Goal: Task Accomplishment & Management: Use online tool/utility

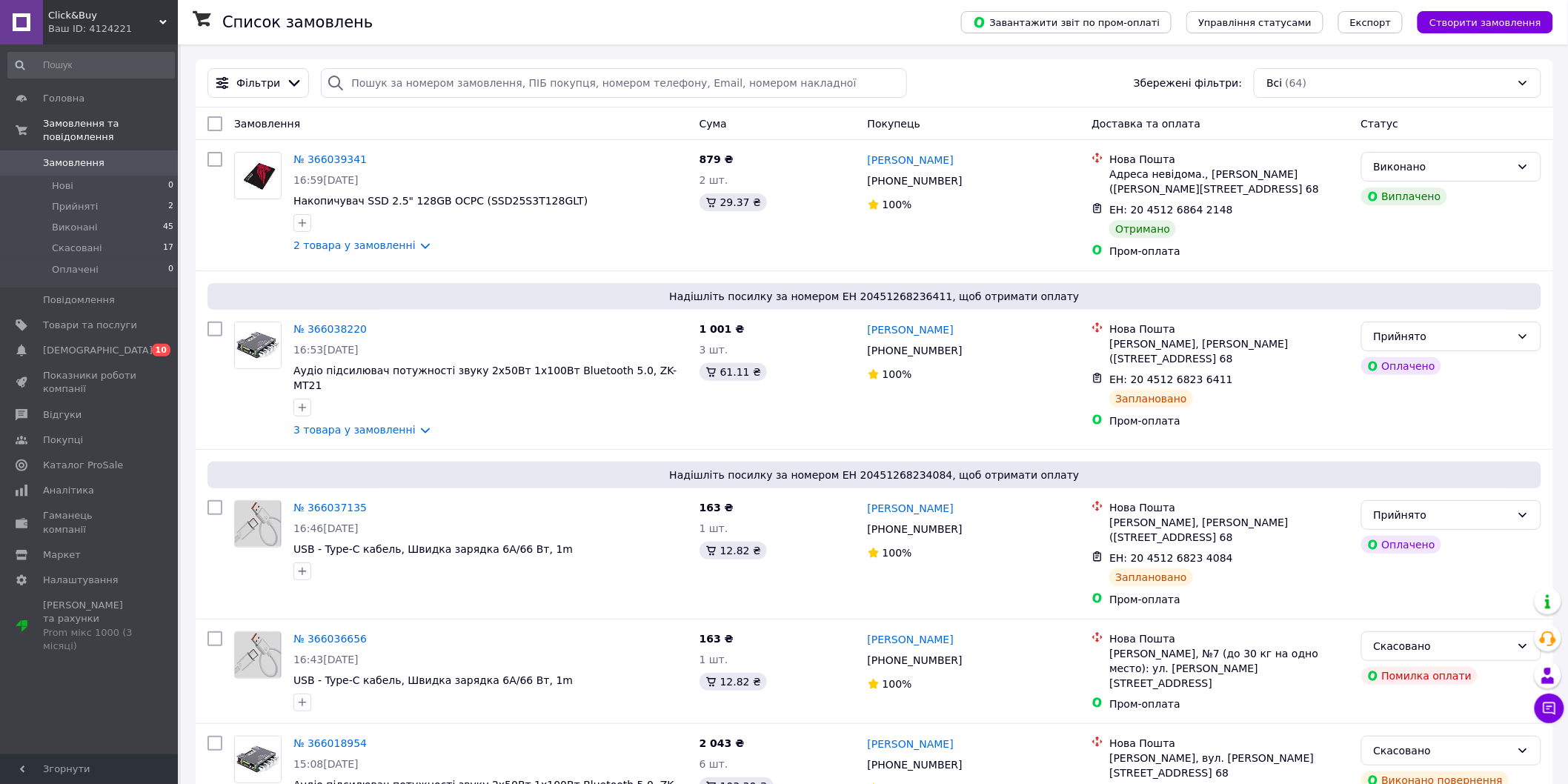
click at [61, 156] on span "Замовлення" at bounding box center [73, 163] width 62 height 13
click at [68, 484] on link "Аналітика" at bounding box center [91, 490] width 182 height 26
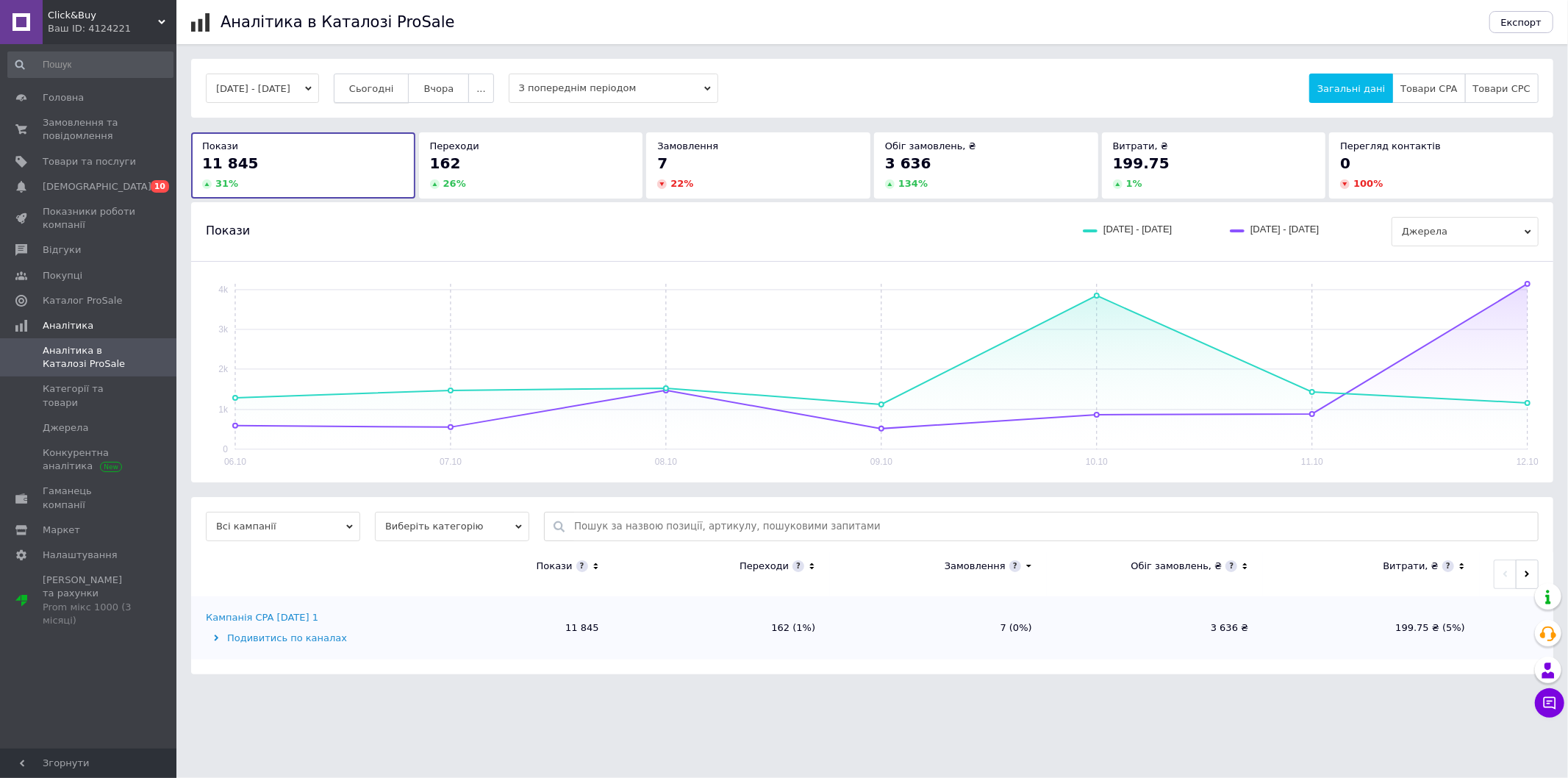
click at [394, 90] on span "Сьогодні" at bounding box center [371, 88] width 45 height 11
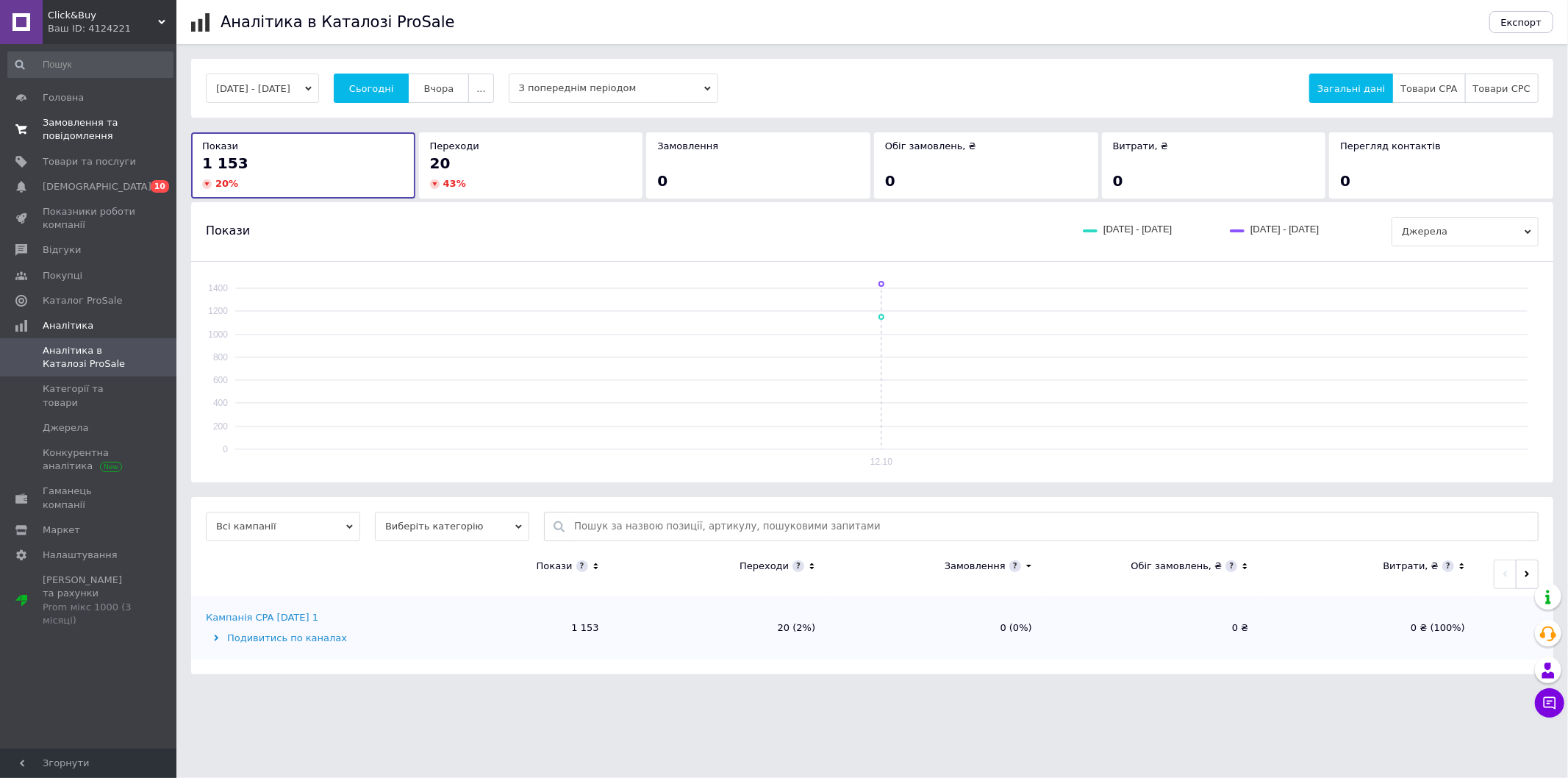
click at [70, 128] on span "Замовлення та повідомлення" at bounding box center [89, 129] width 93 height 26
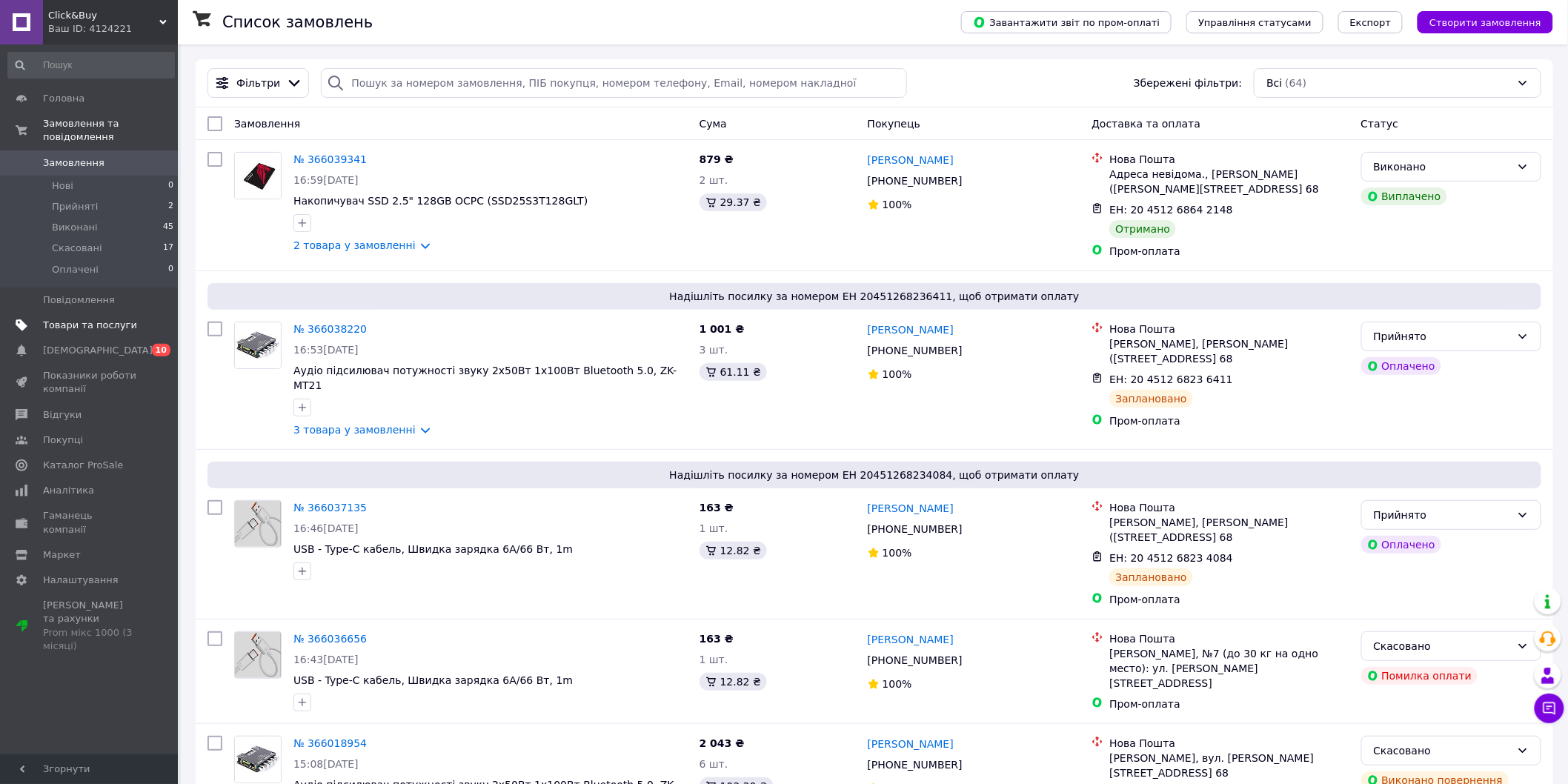
click at [82, 319] on span "Товари та послуги" at bounding box center [90, 325] width 94 height 13
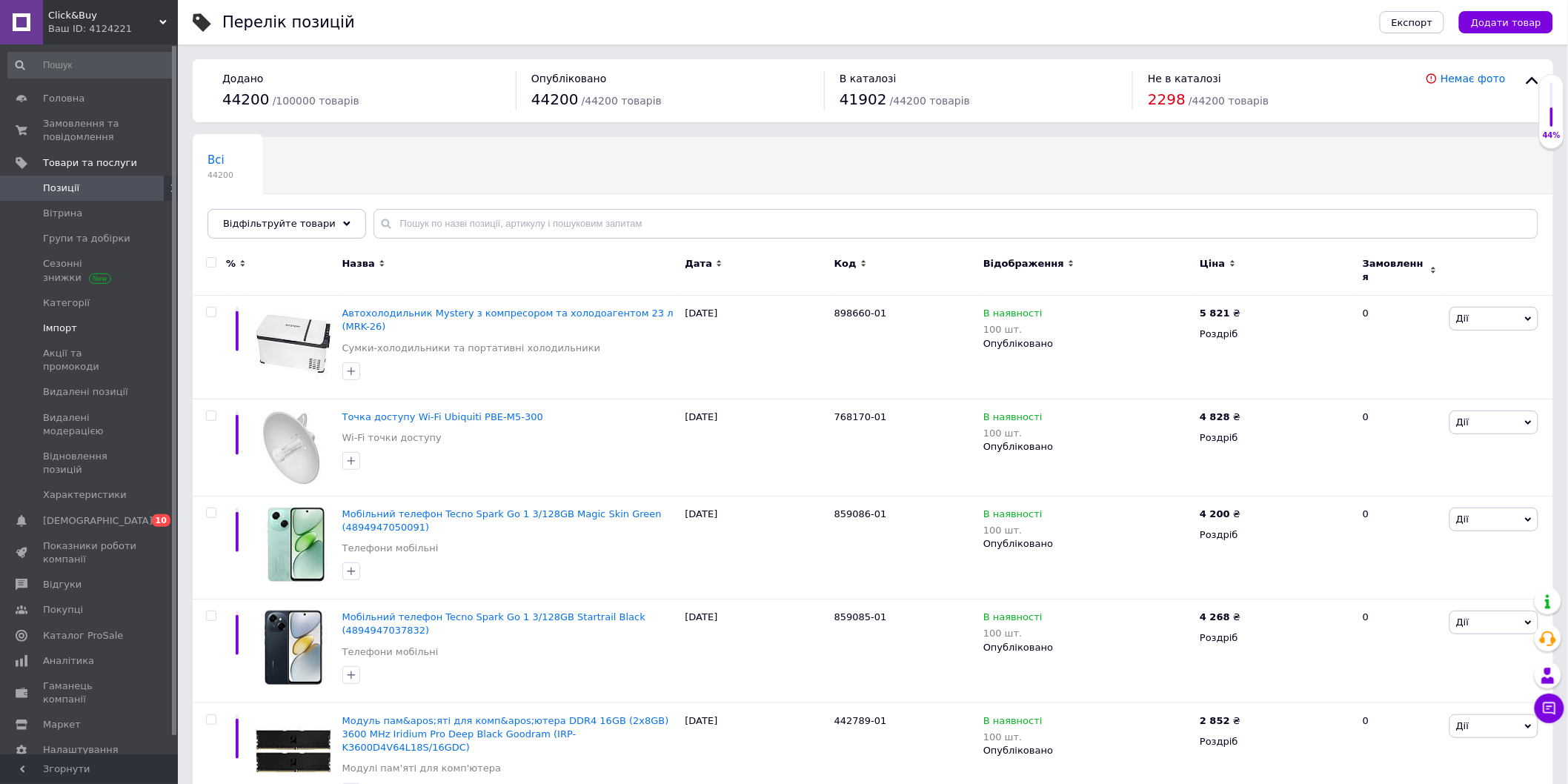
click at [62, 329] on span "Імпорт" at bounding box center [59, 328] width 34 height 13
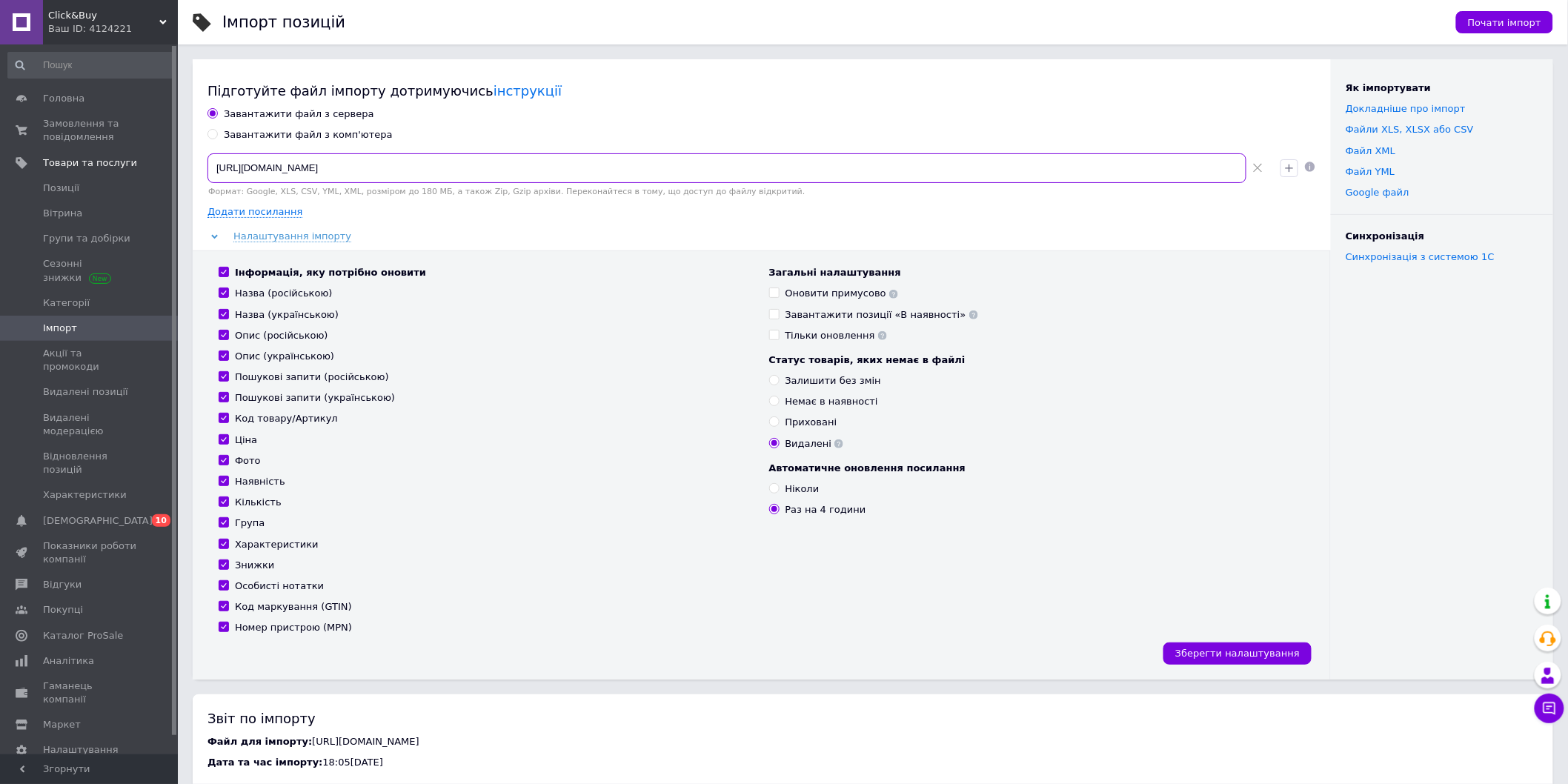
click at [919, 171] on input "[URL][DOMAIN_NAME]" at bounding box center [726, 168] width 1039 height 30
type input "h"
click at [773, 487] on input "Ніколи" at bounding box center [774, 488] width 10 height 10
radio input "true"
click at [1228, 655] on span "Зберегти налаштування" at bounding box center [1237, 653] width 125 height 11
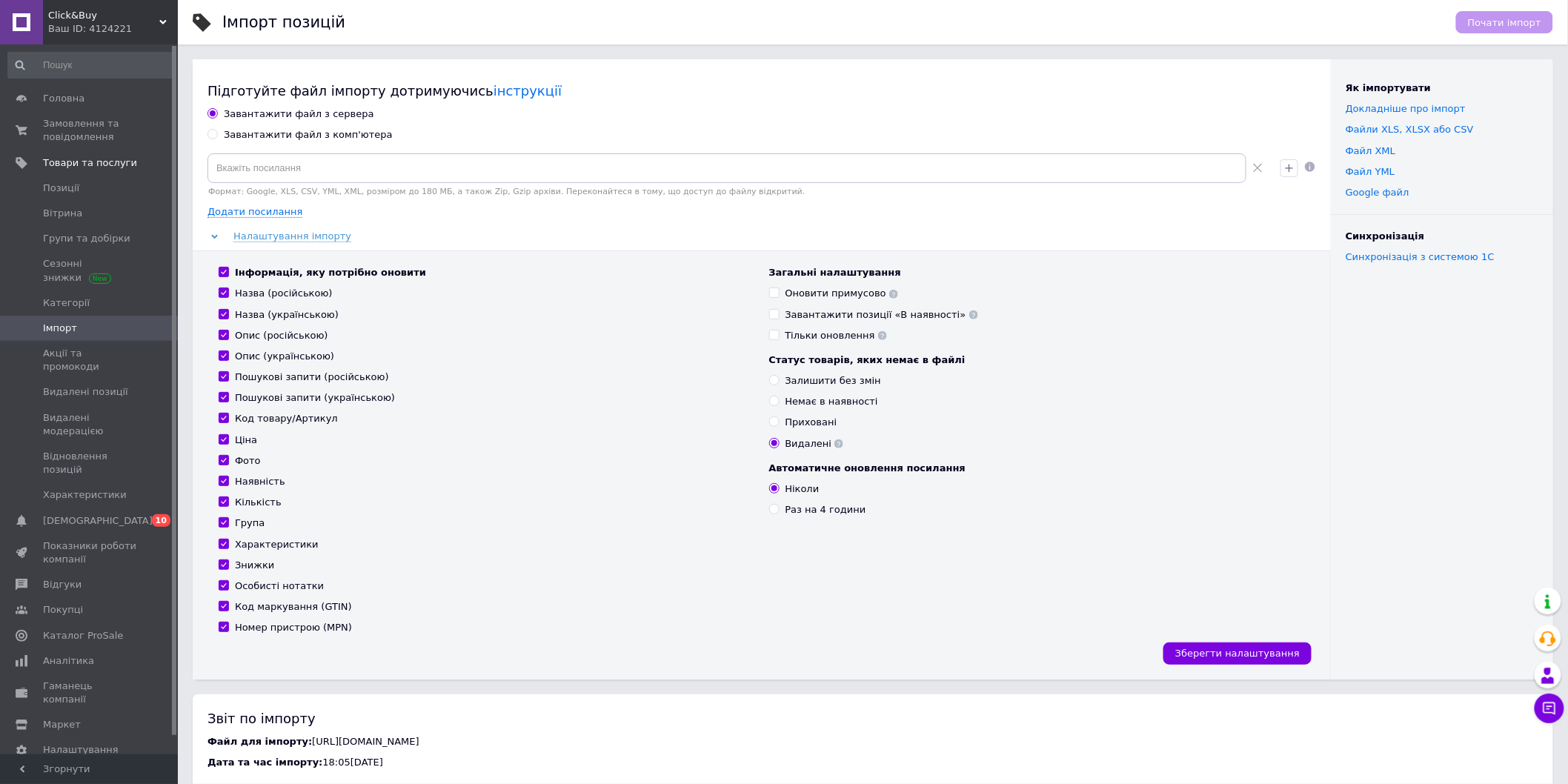
click at [284, 136] on div "Завантажити файл з комп'ютера" at bounding box center [308, 135] width 169 height 13
click at [217, 136] on input "Завантажити файл з комп'ютера" at bounding box center [212, 134] width 10 height 10
radio input "true"
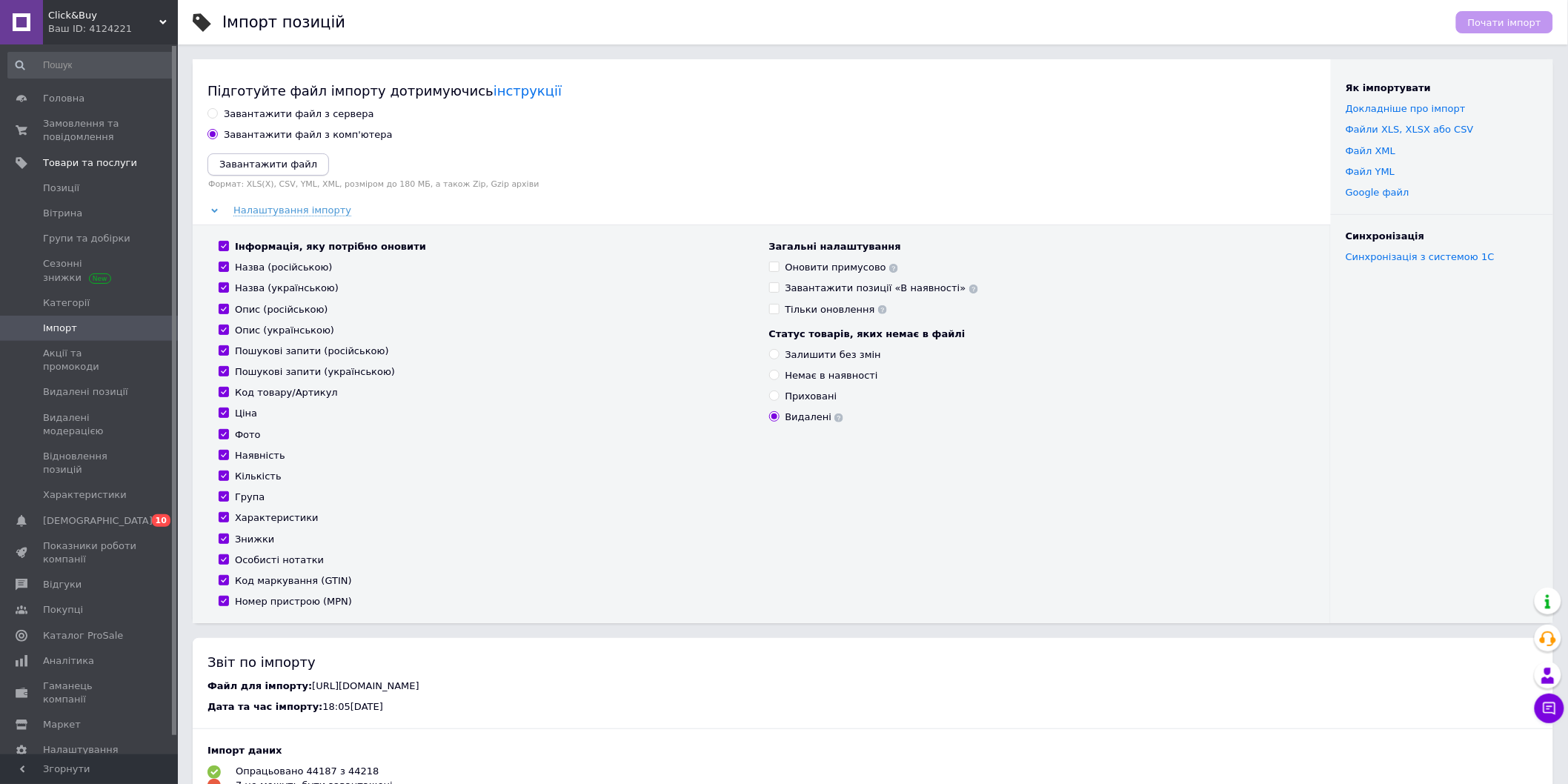
click at [289, 168] on icon "Завантажити файл" at bounding box center [268, 163] width 98 height 11
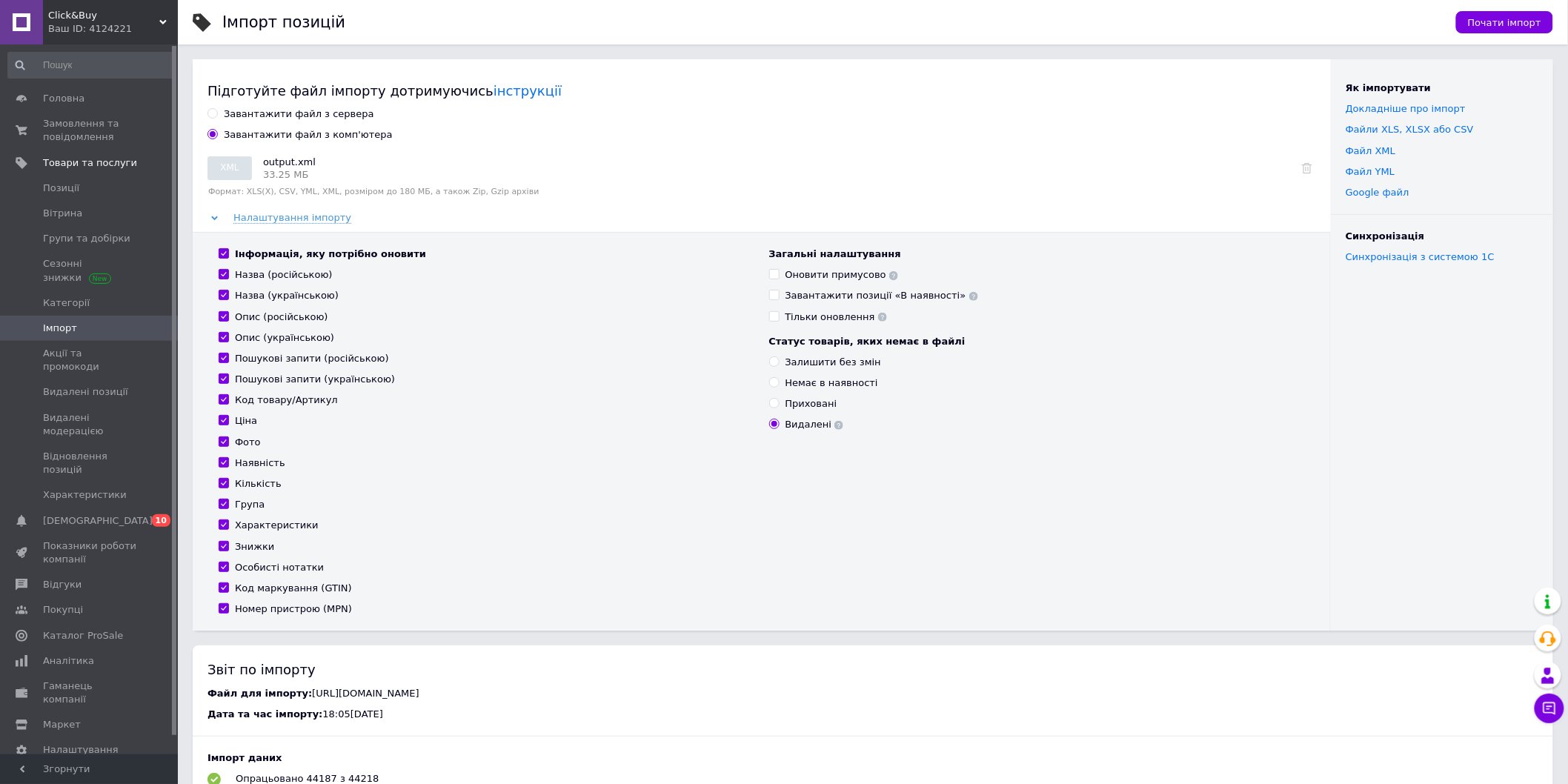
click at [775, 295] on input "Завантажити позиції «В наявності»" at bounding box center [774, 295] width 10 height 10
checkbox input "true"
click at [1492, 20] on span "Почати імпорт" at bounding box center [1504, 22] width 73 height 11
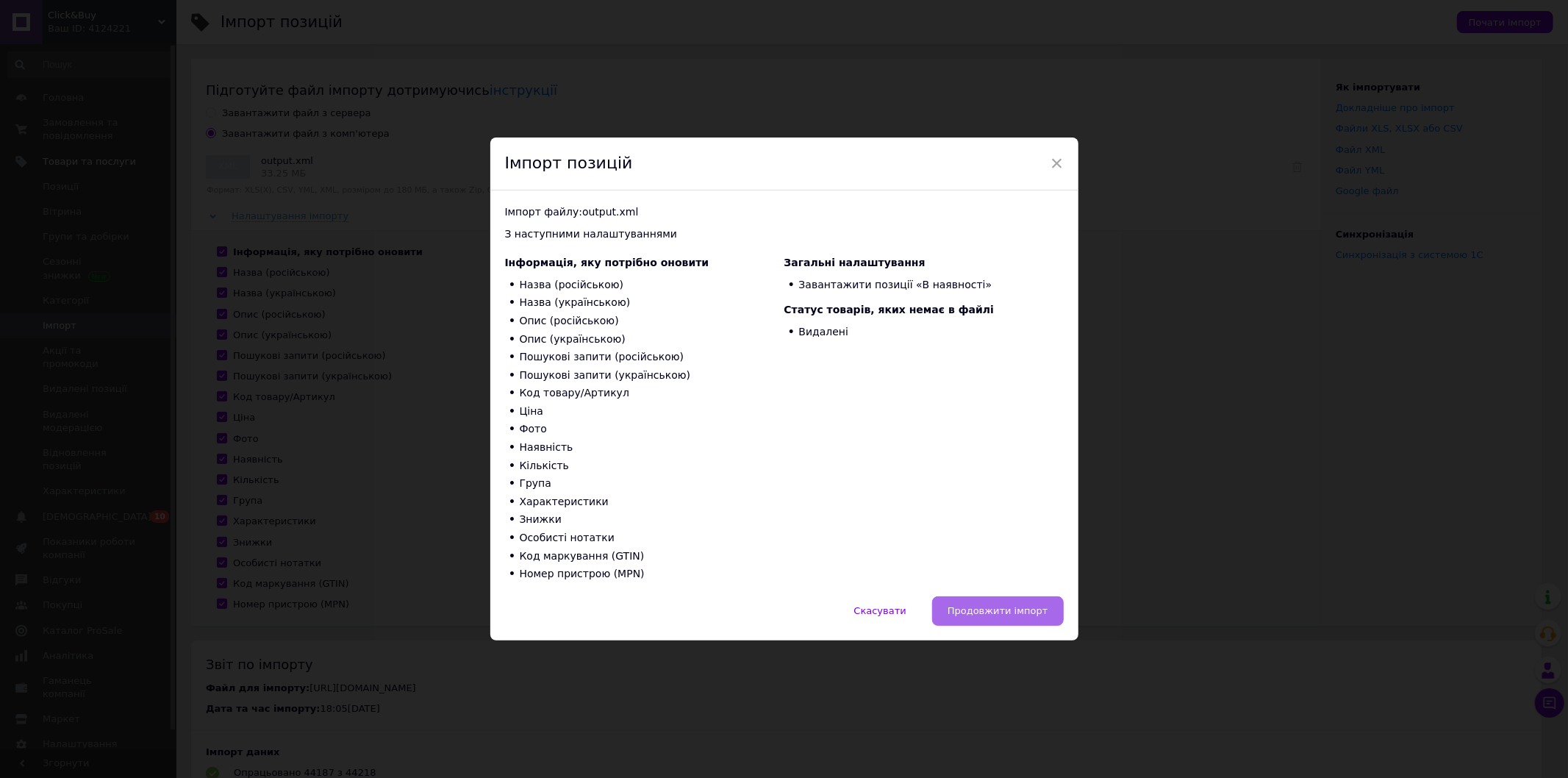
click at [1041, 613] on span "Продовжити імпорт" at bounding box center [997, 610] width 101 height 11
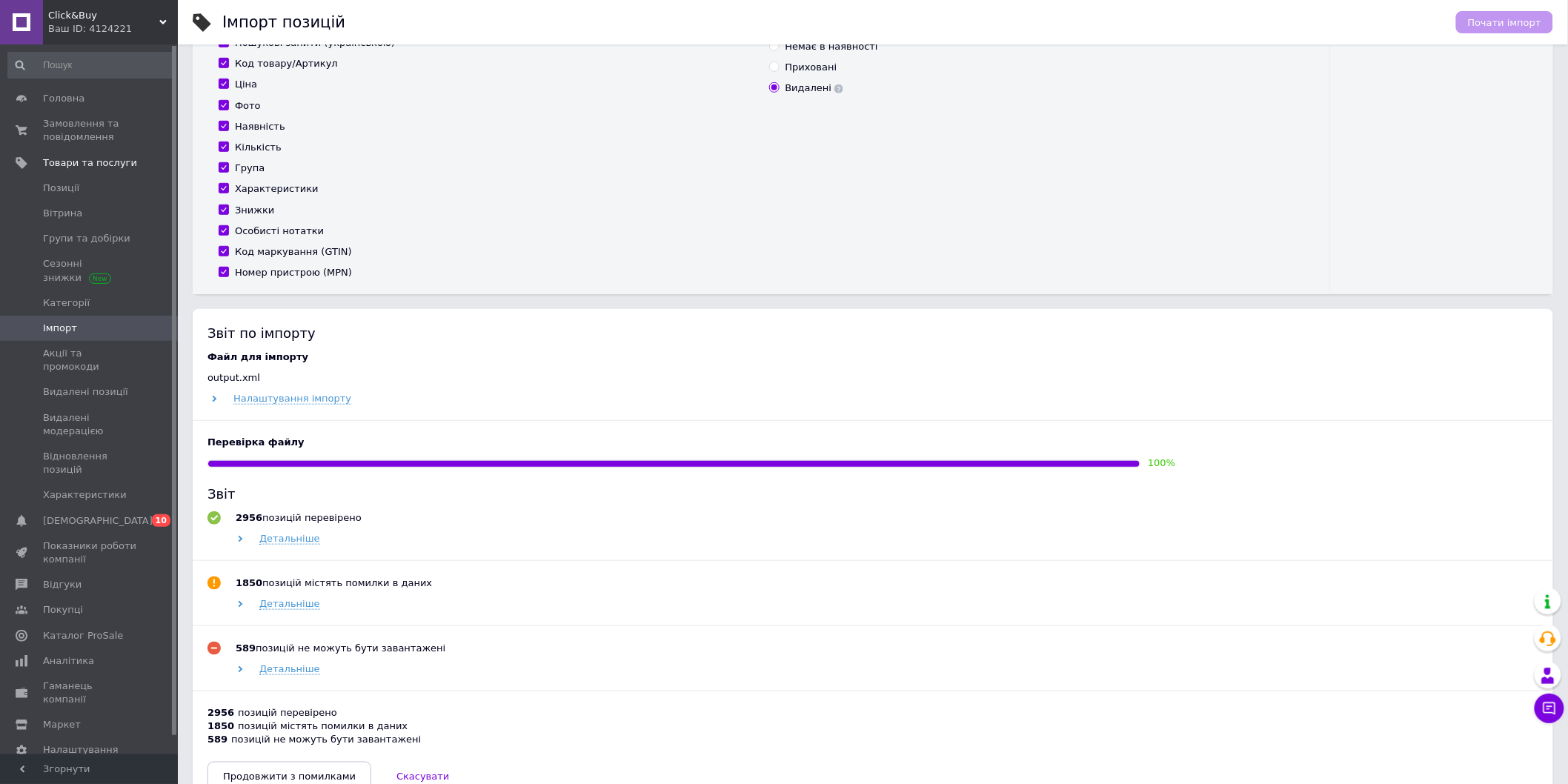
scroll to position [411, 0]
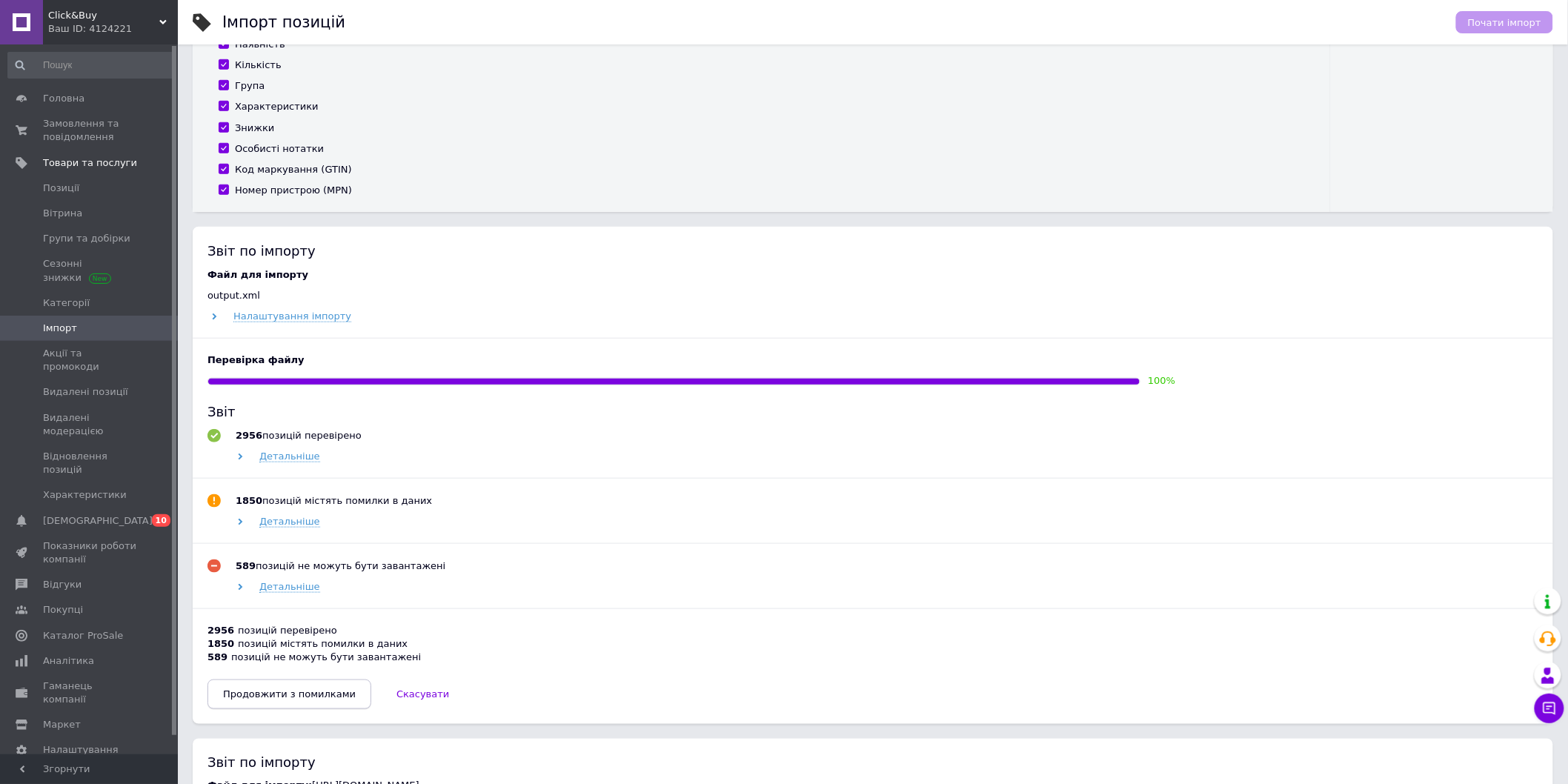
click at [311, 694] on span "Продовжити з помилками" at bounding box center [289, 693] width 133 height 11
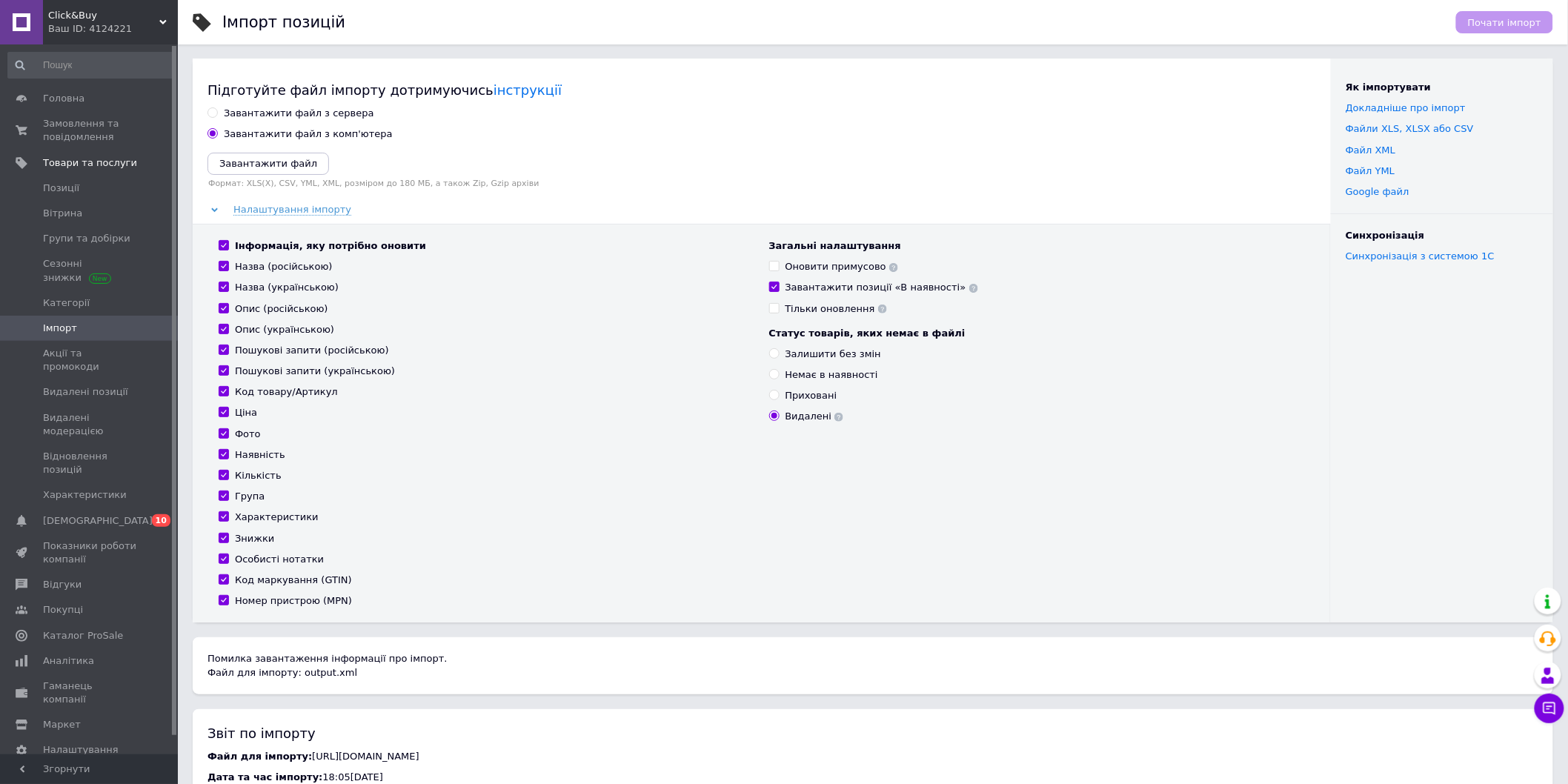
scroll to position [0, 0]
